Goal: Task Accomplishment & Management: Manage account settings

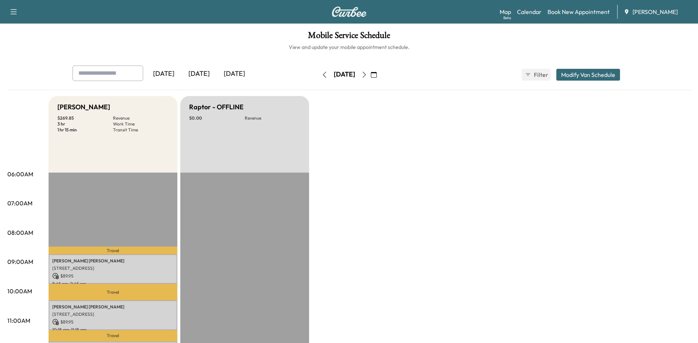
scroll to position [110, 0]
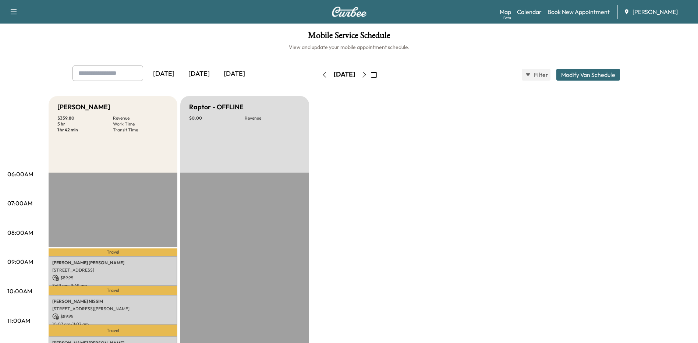
click at [322, 75] on icon "button" at bounding box center [325, 75] width 6 height 6
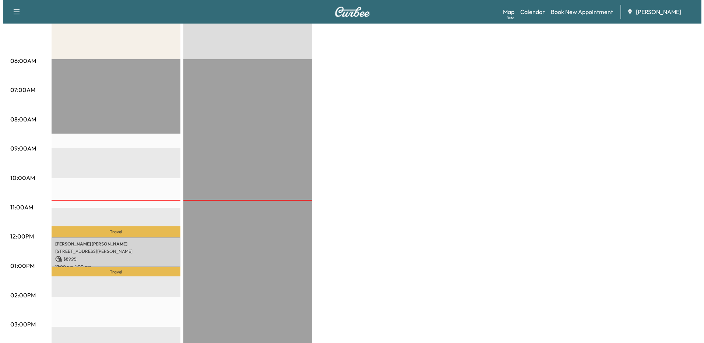
scroll to position [110, 0]
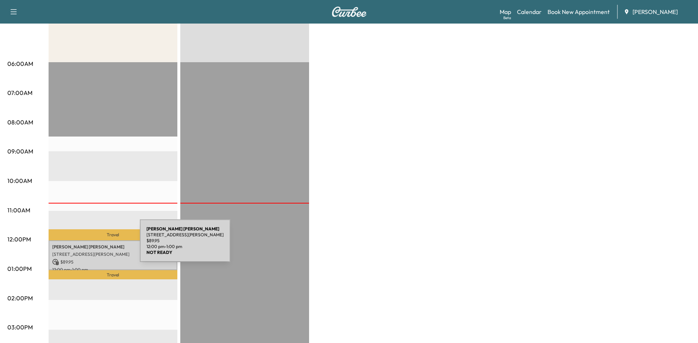
click at [85, 245] on p "[PERSON_NAME]" at bounding box center [112, 247] width 121 height 6
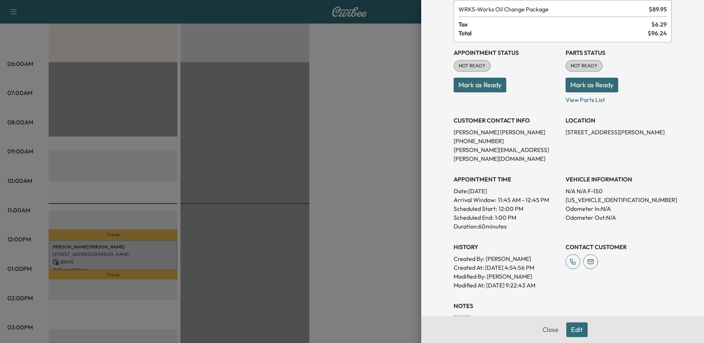
scroll to position [0, 0]
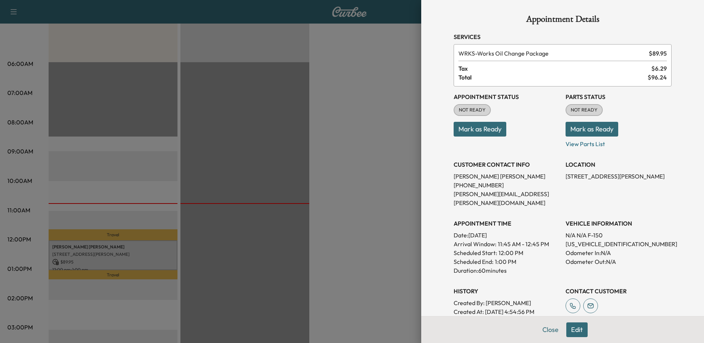
click at [470, 186] on p "[PHONE_NUMBER]" at bounding box center [506, 185] width 106 height 9
copy p "[PHONE_NUMBER]"
click at [505, 190] on p "[PERSON_NAME][EMAIL_ADDRESS][PERSON_NAME][DOMAIN_NAME]" at bounding box center [506, 199] width 106 height 18
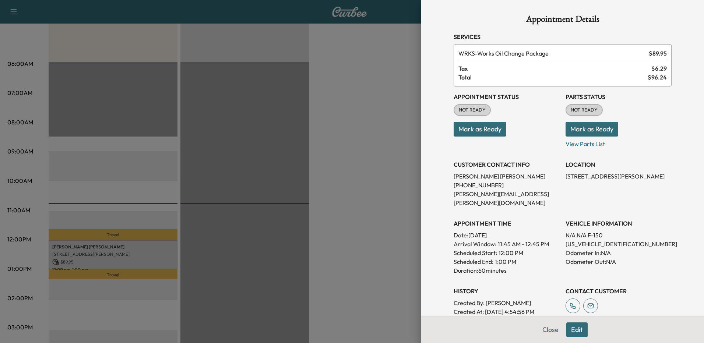
click at [578, 331] on button "Edit" at bounding box center [576, 329] width 21 height 15
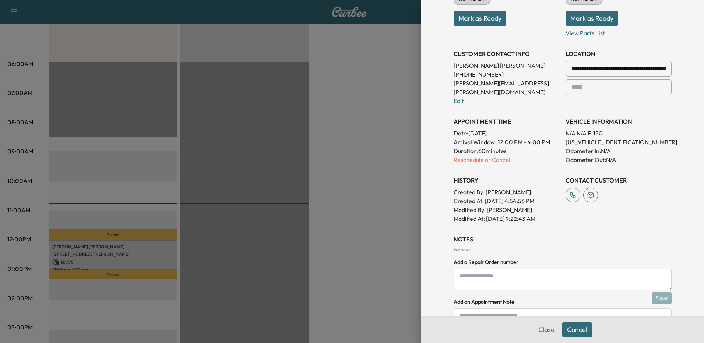
scroll to position [86, 0]
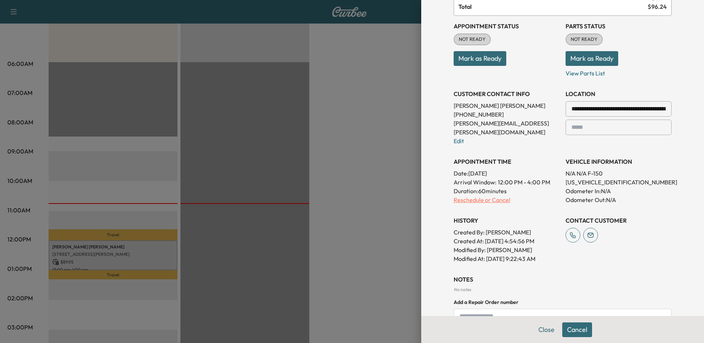
click at [497, 195] on p "Reschedule or Cancel" at bounding box center [506, 199] width 106 height 9
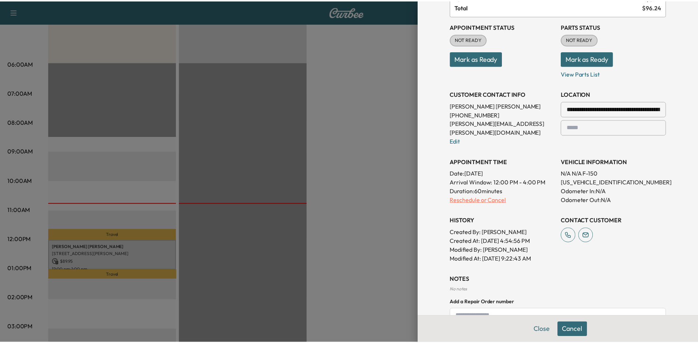
scroll to position [0, 0]
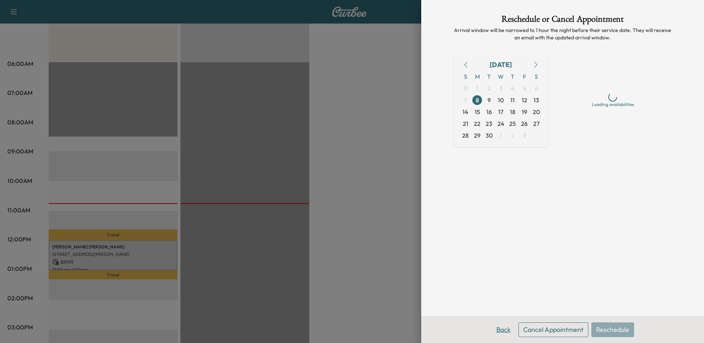
click at [501, 326] on button "Back" at bounding box center [503, 329] width 24 height 15
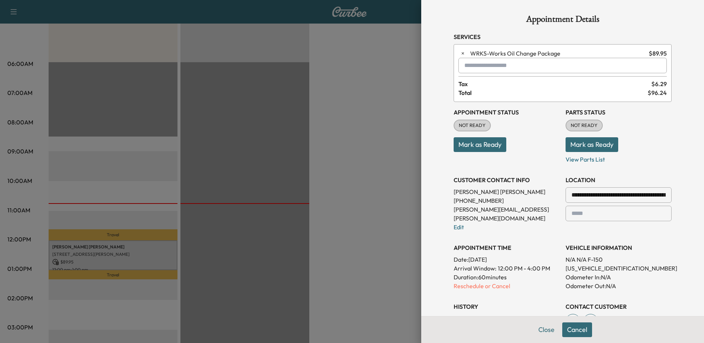
click at [377, 254] on div at bounding box center [352, 171] width 704 height 343
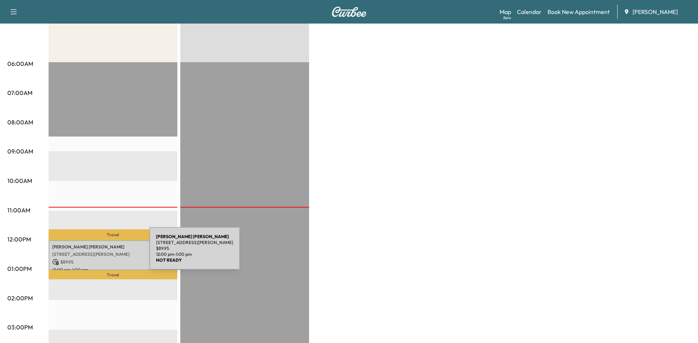
click at [94, 253] on p "[STREET_ADDRESS][PERSON_NAME]" at bounding box center [112, 254] width 121 height 6
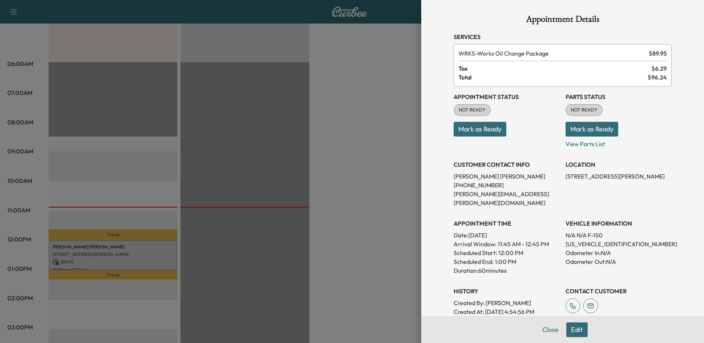
click at [382, 238] on div at bounding box center [352, 171] width 704 height 343
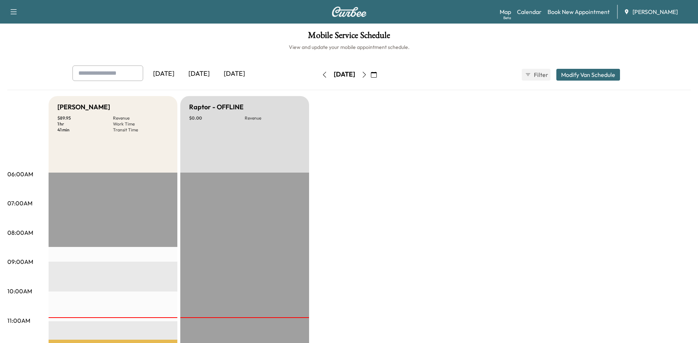
click at [367, 74] on icon "button" at bounding box center [364, 75] width 6 height 6
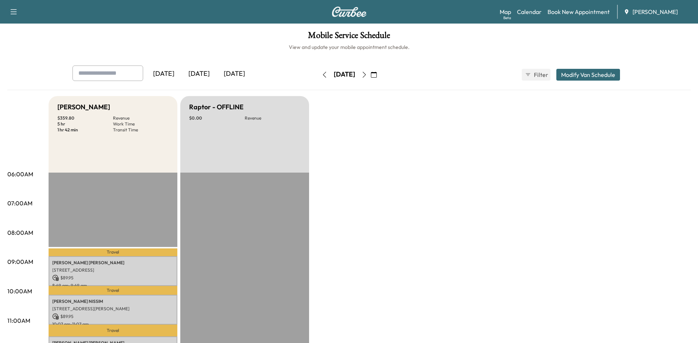
click at [366, 74] on icon "button" at bounding box center [364, 75] width 3 height 6
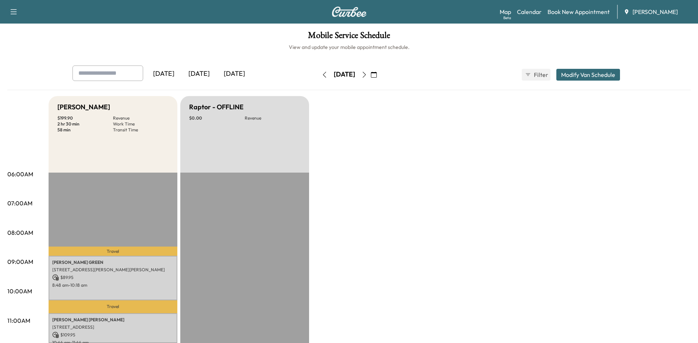
click at [367, 74] on icon "button" at bounding box center [364, 75] width 6 height 6
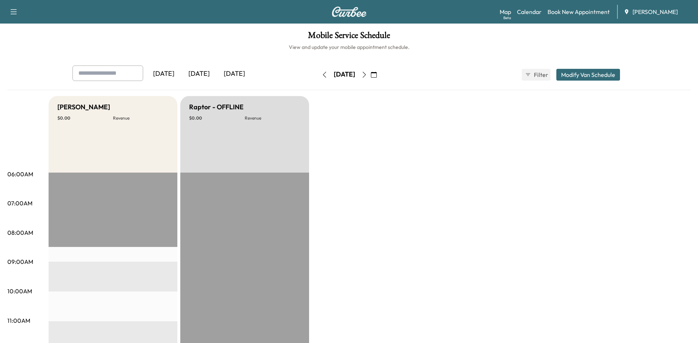
click at [367, 74] on icon "button" at bounding box center [364, 75] width 6 height 6
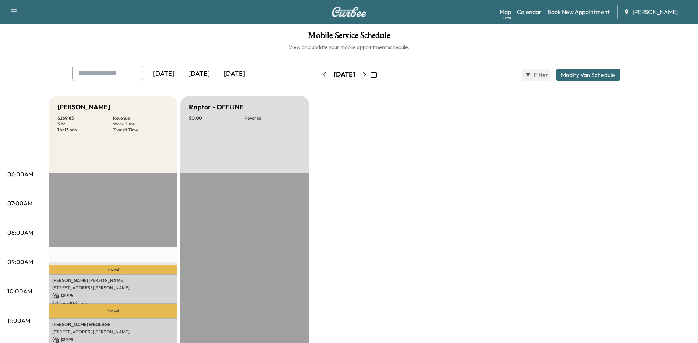
click at [322, 75] on icon "button" at bounding box center [325, 75] width 6 height 6
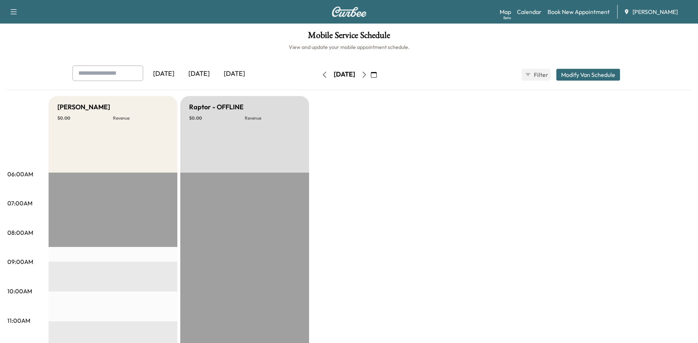
click at [318, 73] on button "button" at bounding box center [324, 75] width 13 height 12
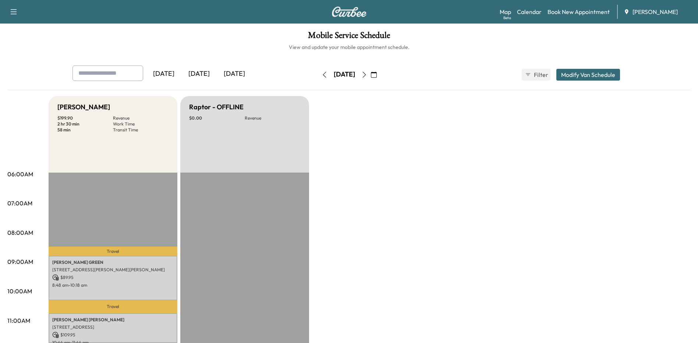
click at [322, 75] on icon "button" at bounding box center [325, 75] width 6 height 6
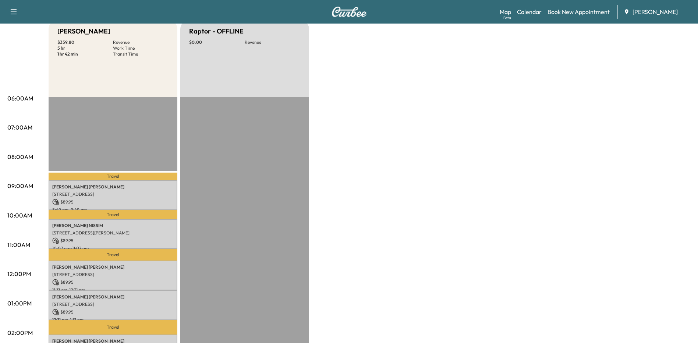
scroll to position [37, 0]
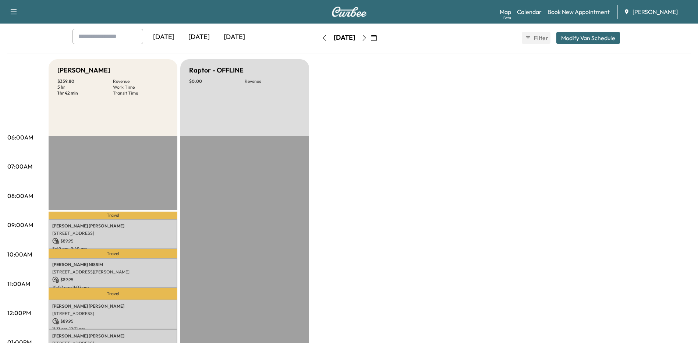
click at [367, 36] on icon "button" at bounding box center [364, 38] width 6 height 6
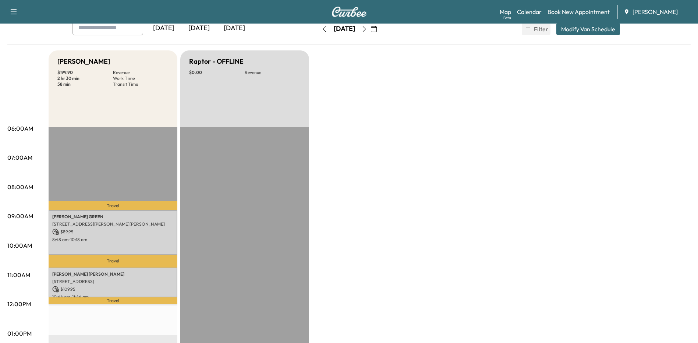
scroll to position [37, 0]
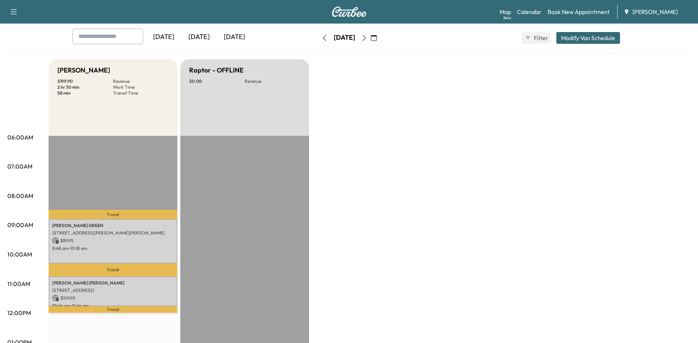
click at [367, 37] on icon "button" at bounding box center [364, 38] width 6 height 6
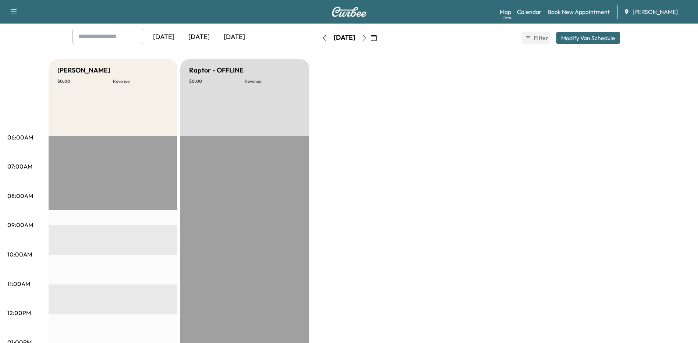
click at [322, 35] on icon "button" at bounding box center [325, 38] width 6 height 6
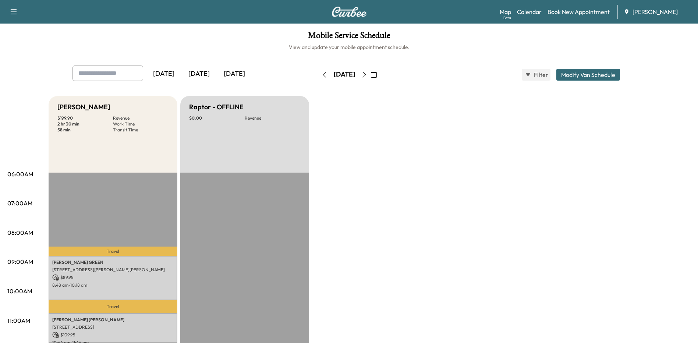
click at [318, 78] on button "button" at bounding box center [324, 75] width 13 height 12
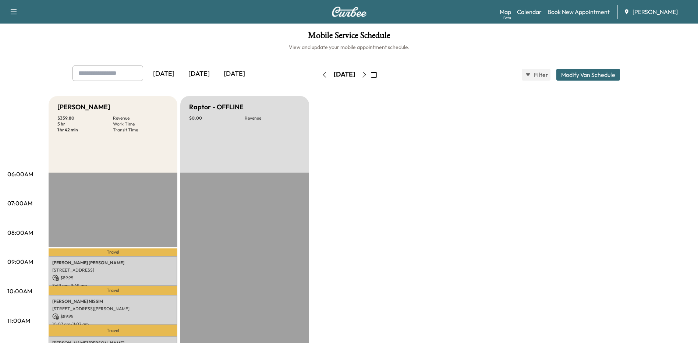
click at [318, 72] on button "button" at bounding box center [324, 75] width 13 height 12
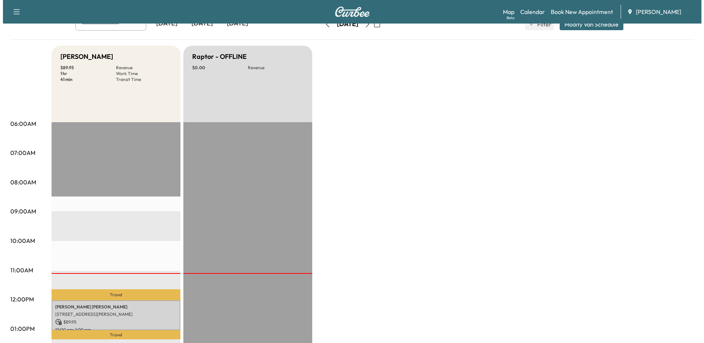
scroll to position [147, 0]
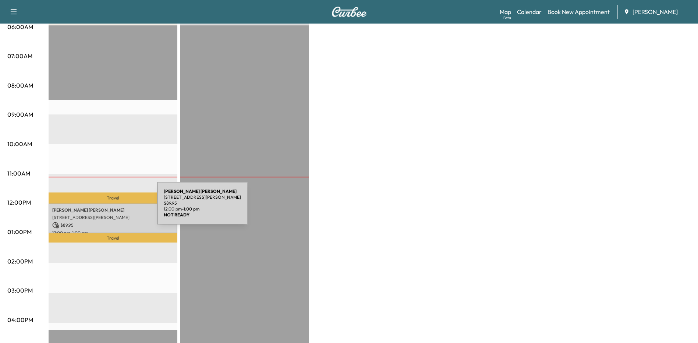
click at [102, 208] on p "[PERSON_NAME]" at bounding box center [112, 210] width 121 height 6
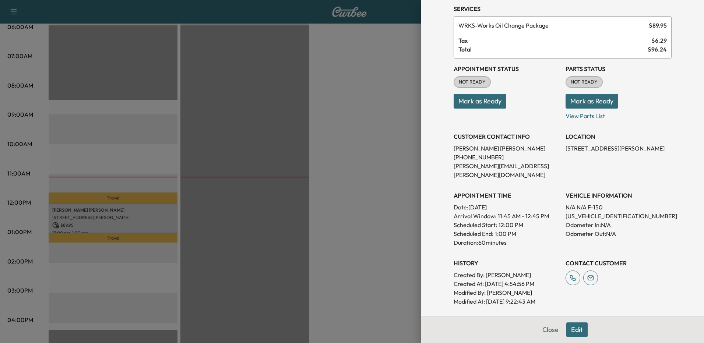
scroll to position [9, 0]
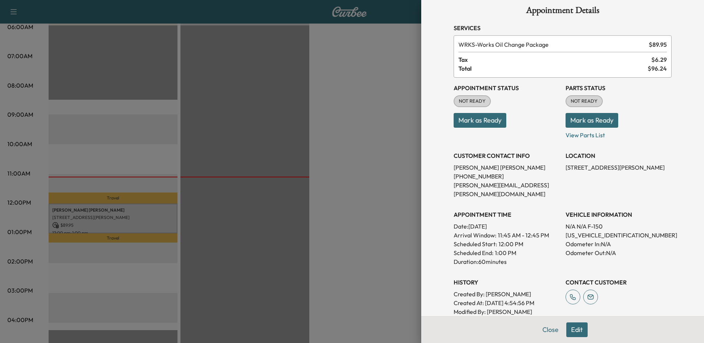
click at [579, 332] on button "Edit" at bounding box center [576, 329] width 21 height 15
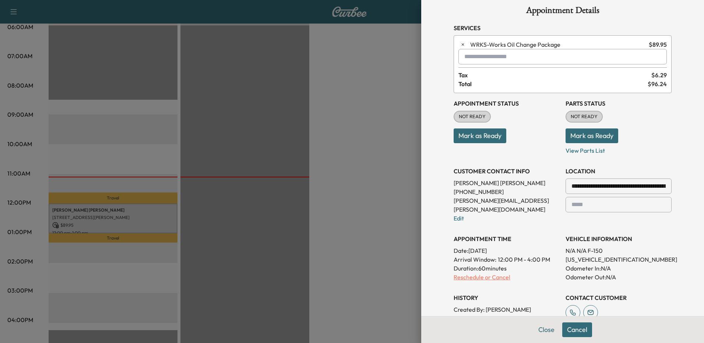
click at [465, 273] on p "Reschedule or Cancel" at bounding box center [506, 277] width 106 height 9
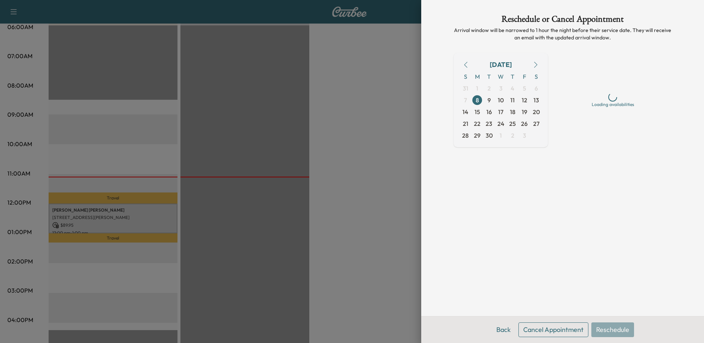
scroll to position [0, 0]
click at [502, 100] on span "10" at bounding box center [501, 100] width 6 height 9
click at [501, 100] on span "10" at bounding box center [501, 100] width 6 height 9
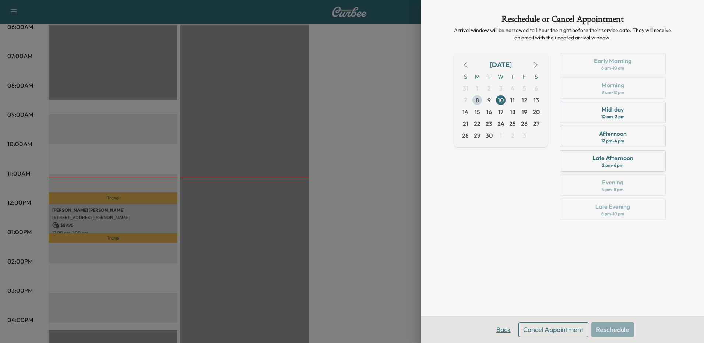
click at [505, 333] on button "Back" at bounding box center [503, 329] width 24 height 15
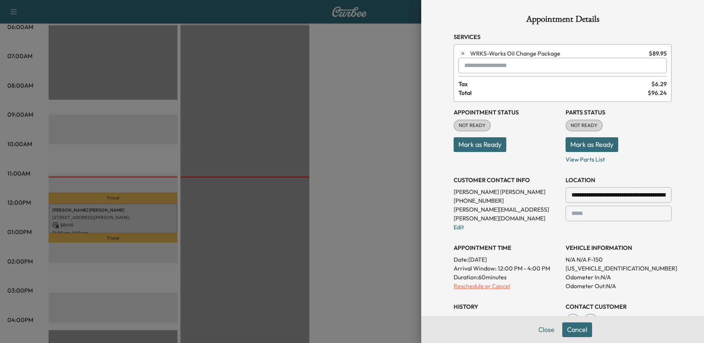
click at [469, 282] on p "Reschedule or Cancel" at bounding box center [506, 286] width 106 height 9
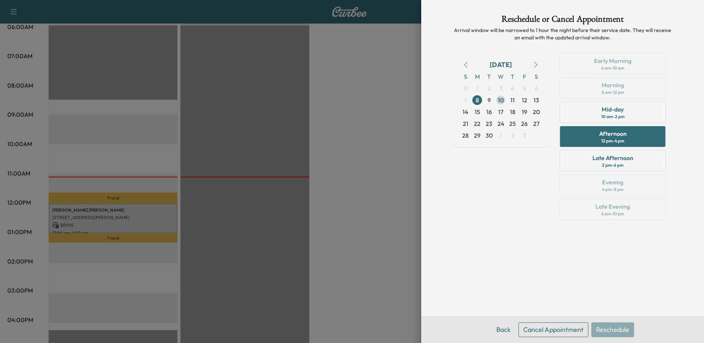
click at [501, 100] on span "10" at bounding box center [501, 100] width 6 height 9
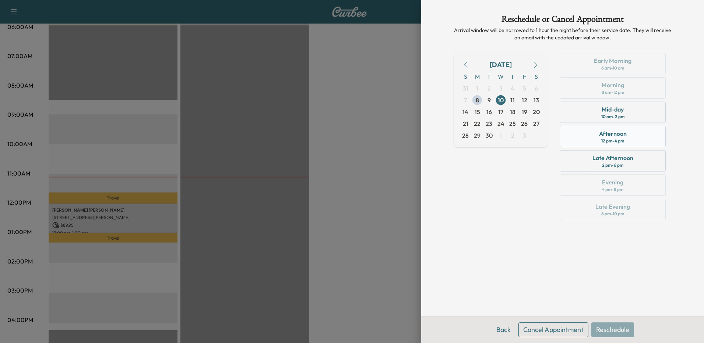
click at [599, 142] on div "Afternoon 12 pm - 4 pm" at bounding box center [612, 136] width 106 height 21
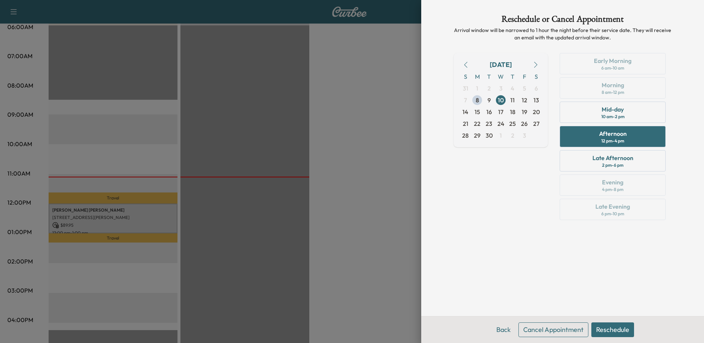
click at [625, 335] on button "Reschedule" at bounding box center [612, 329] width 43 height 15
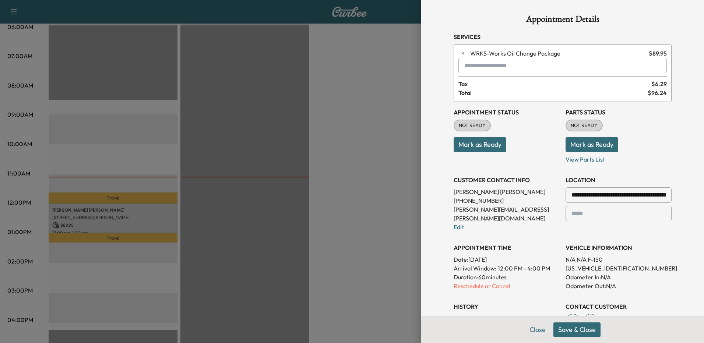
click at [585, 329] on button "Save & Close" at bounding box center [576, 329] width 47 height 15
